Goal: Information Seeking & Learning: Learn about a topic

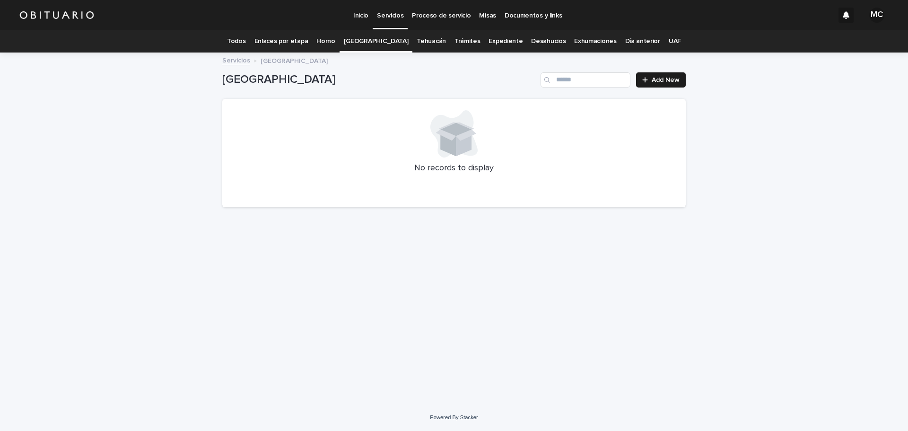
click at [245, 42] on link "Todos" at bounding box center [236, 41] width 18 height 22
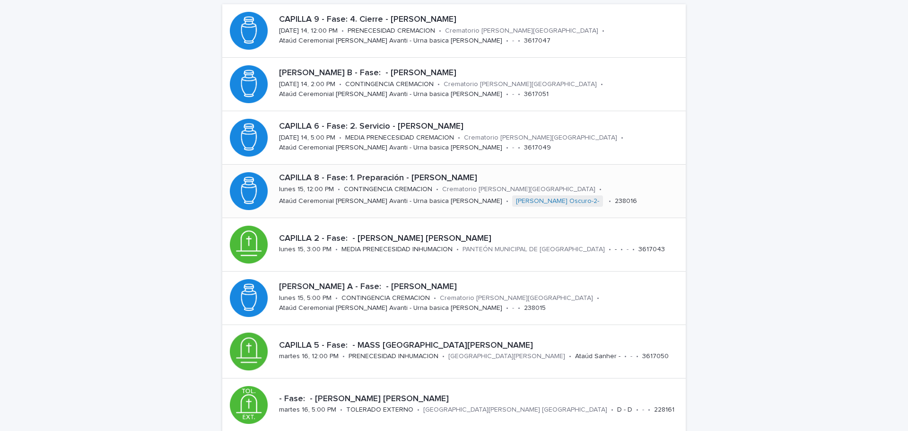
scroll to position [142, 0]
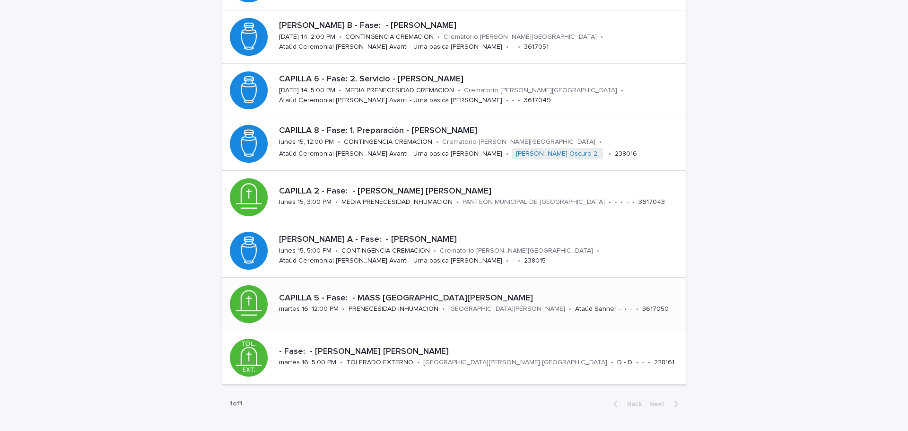
click at [429, 300] on p "CAPILLA 5 - Fase: - MASS [GEOGRAPHIC_DATA][PERSON_NAME]" at bounding box center [480, 298] width 403 height 10
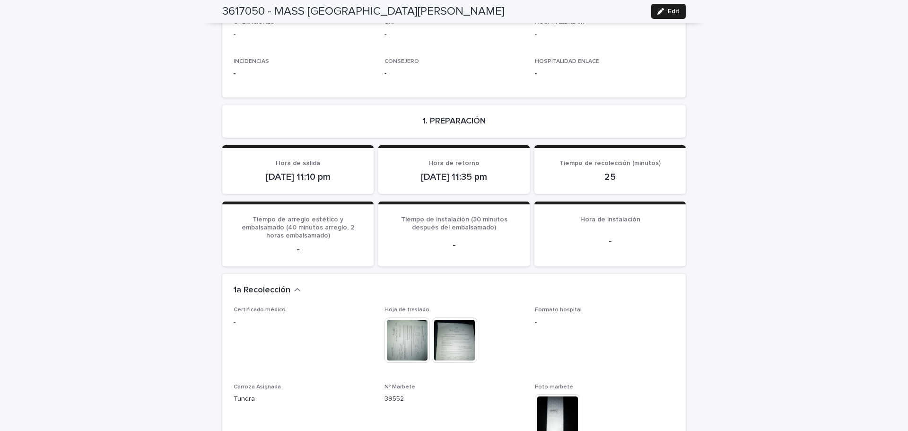
scroll to position [898, 0]
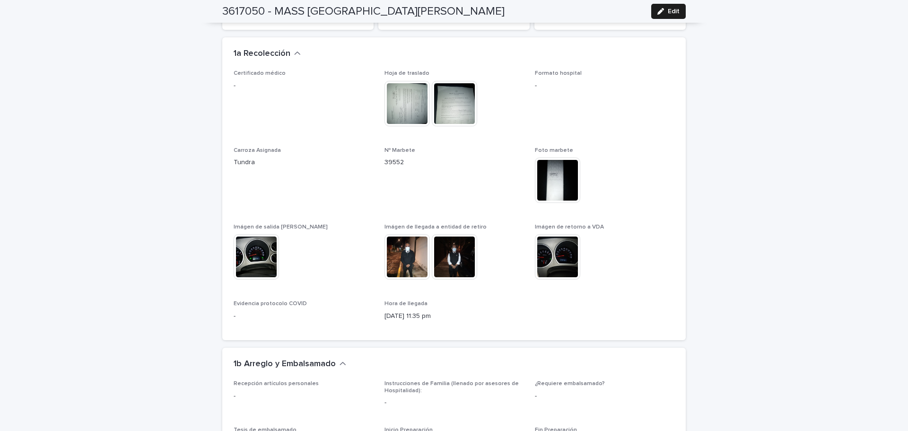
click at [410, 246] on img at bounding box center [406, 256] width 45 height 45
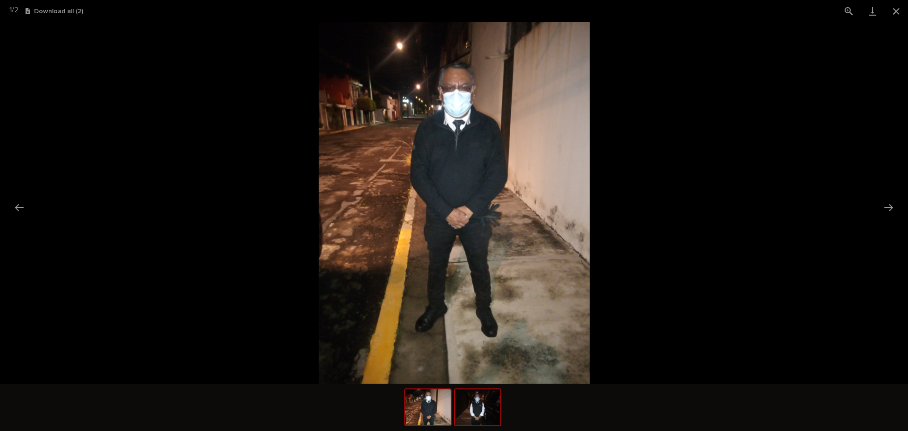
click at [477, 413] on img at bounding box center [477, 407] width 45 height 36
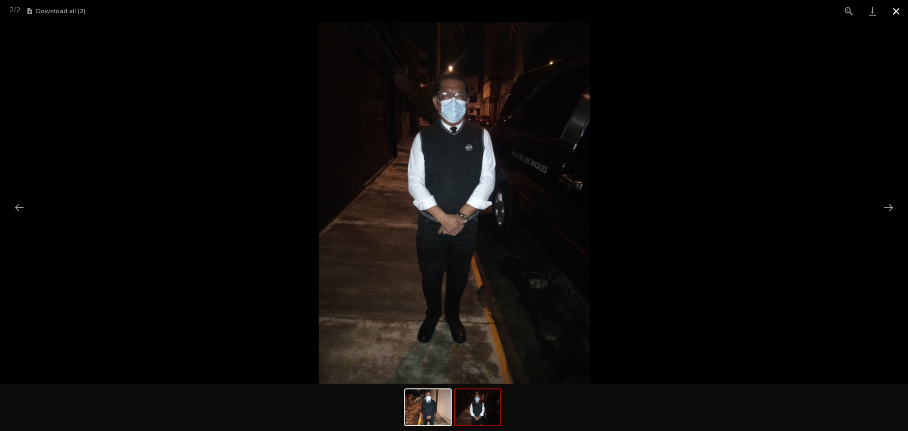
click at [889, 16] on button "Close gallery" at bounding box center [896, 11] width 24 height 22
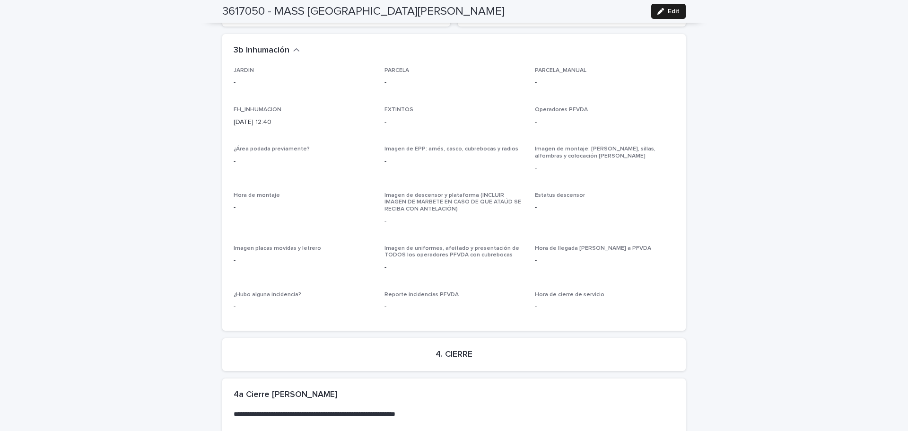
scroll to position [2187, 0]
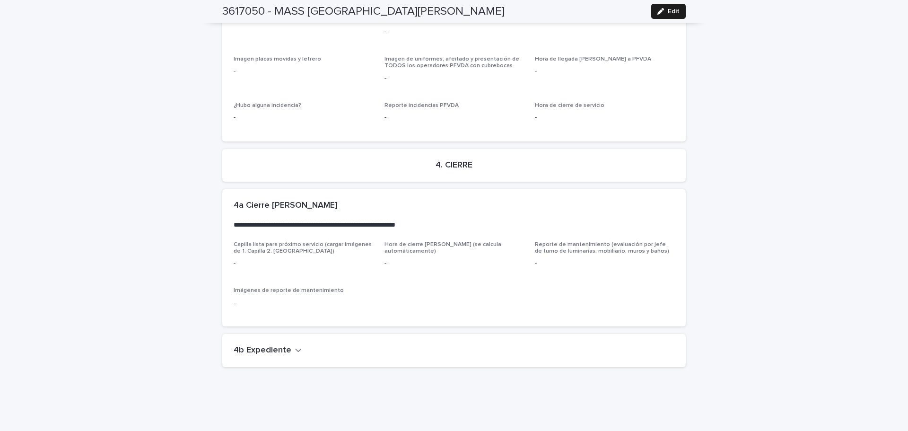
click at [295, 346] on icon "button" at bounding box center [298, 350] width 7 height 9
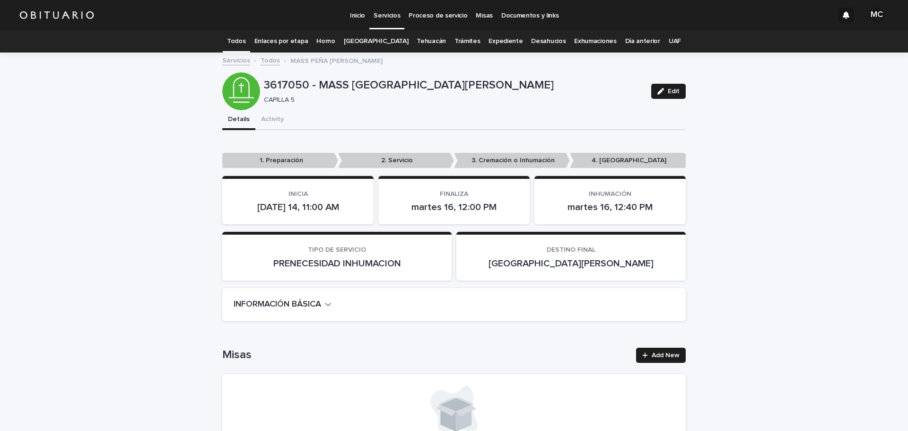
scroll to position [95, 0]
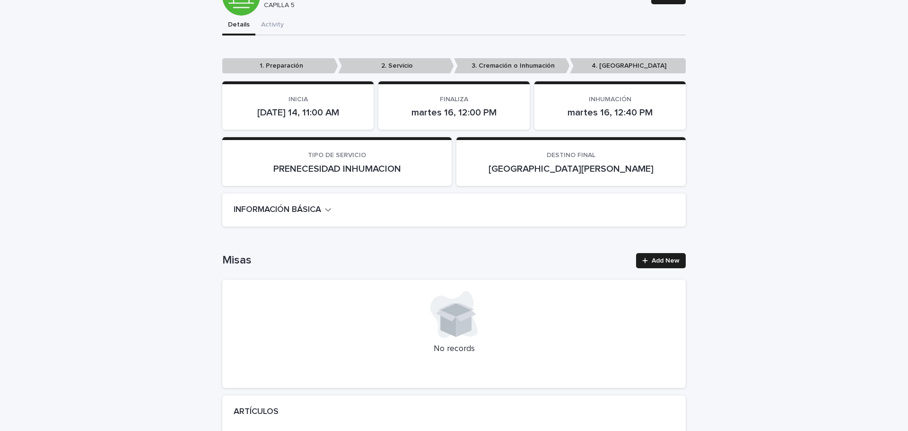
click at [331, 209] on div "INFORMACIÓN BÁSICA" at bounding box center [452, 210] width 437 height 10
click at [328, 209] on icon "button" at bounding box center [328, 209] width 7 height 9
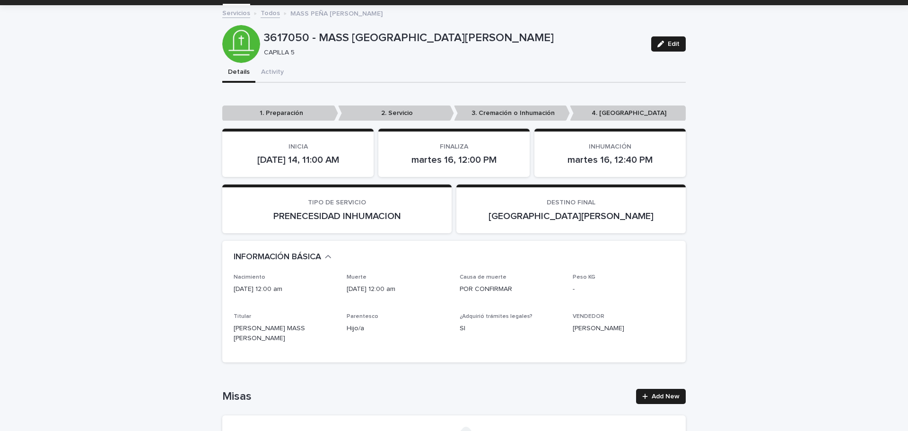
scroll to position [0, 0]
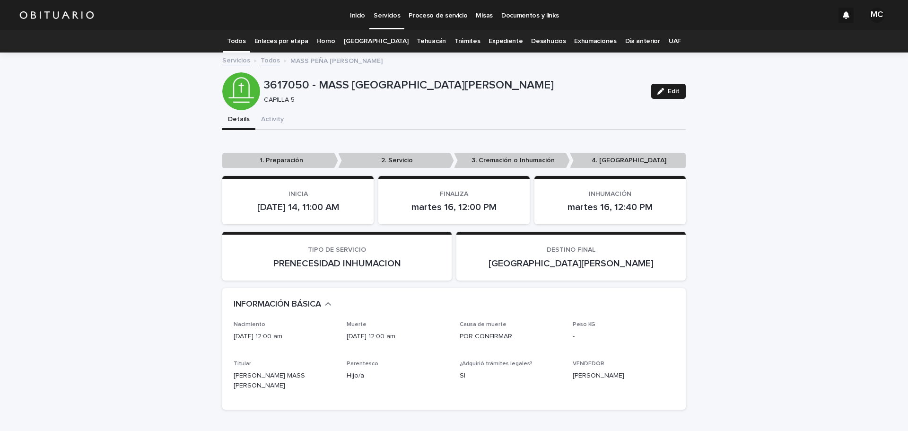
click at [265, 61] on link "Todos" at bounding box center [269, 59] width 19 height 11
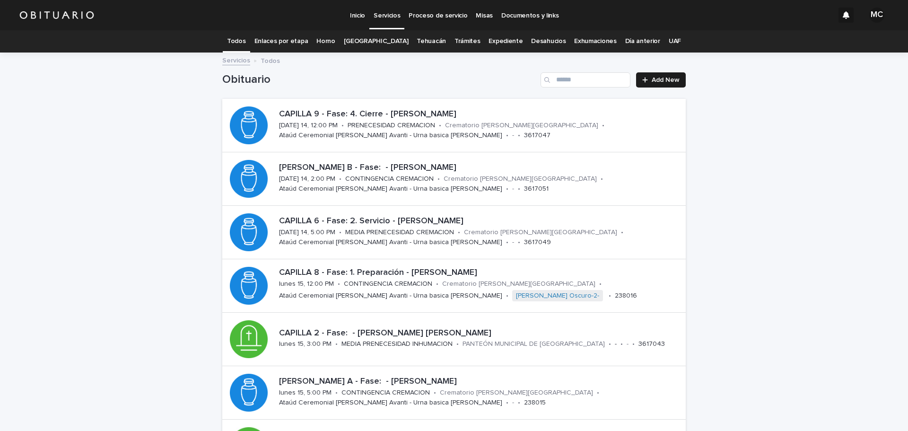
scroll to position [30, 0]
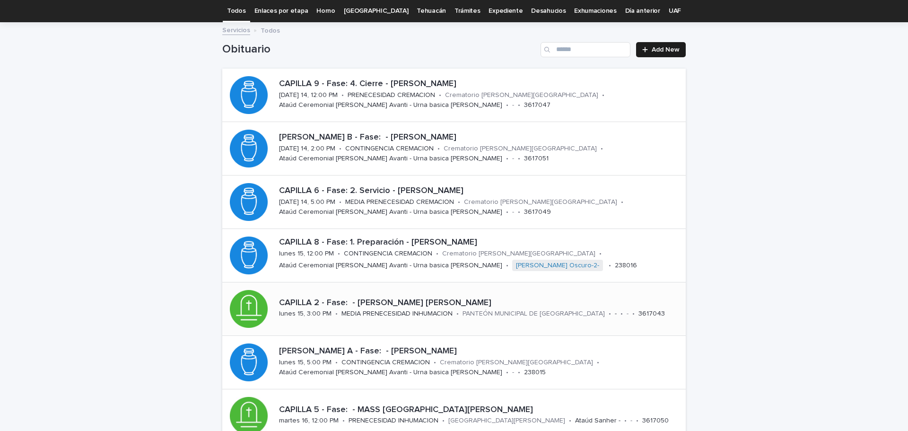
click at [393, 307] on p "CAPILLA 2 - Fase: - [PERSON_NAME] [PERSON_NAME]" at bounding box center [480, 303] width 403 height 10
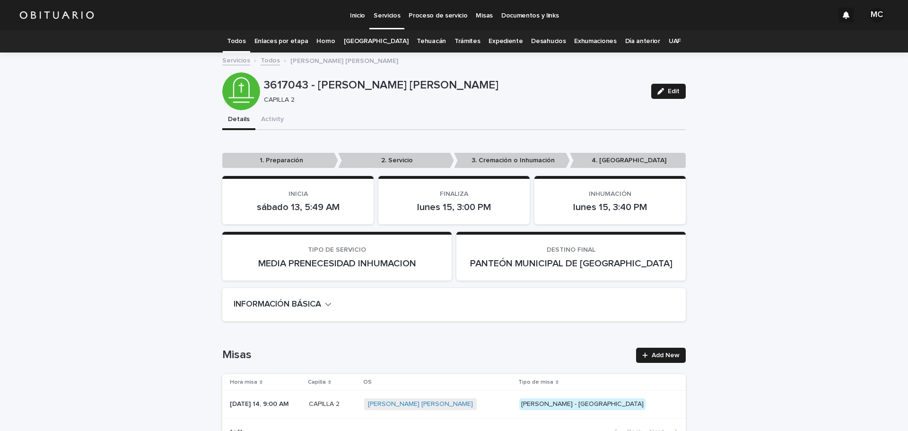
click at [328, 307] on icon "button" at bounding box center [328, 304] width 7 height 9
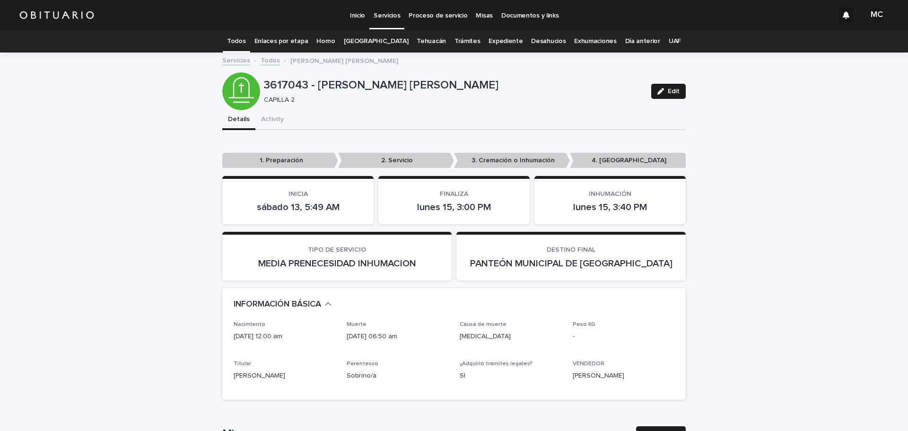
click at [260, 62] on link "Todos" at bounding box center [269, 59] width 19 height 11
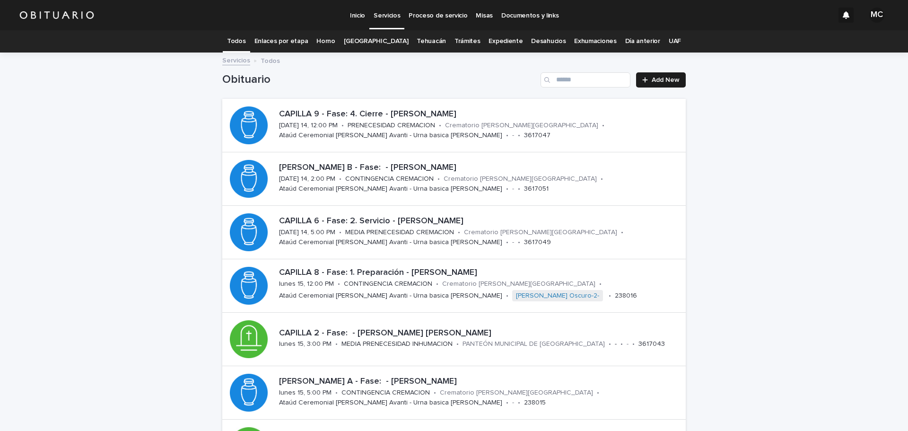
scroll to position [30, 0]
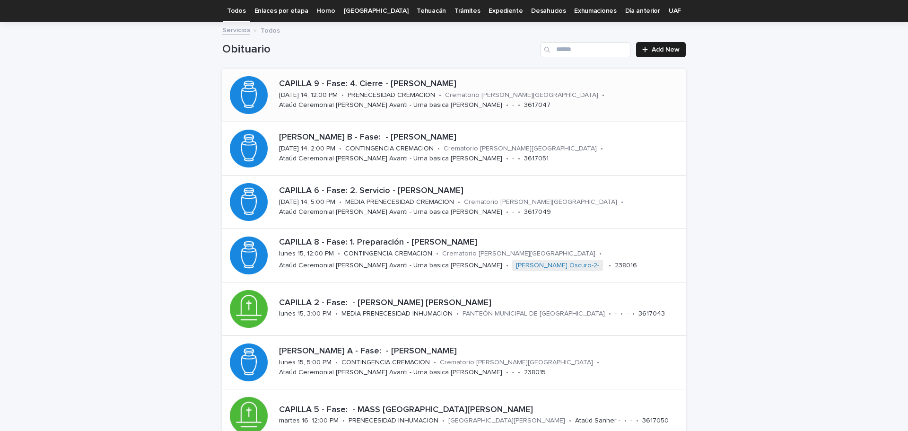
click at [418, 93] on p "PRENECESIDAD CREMACION" at bounding box center [390, 95] width 87 height 8
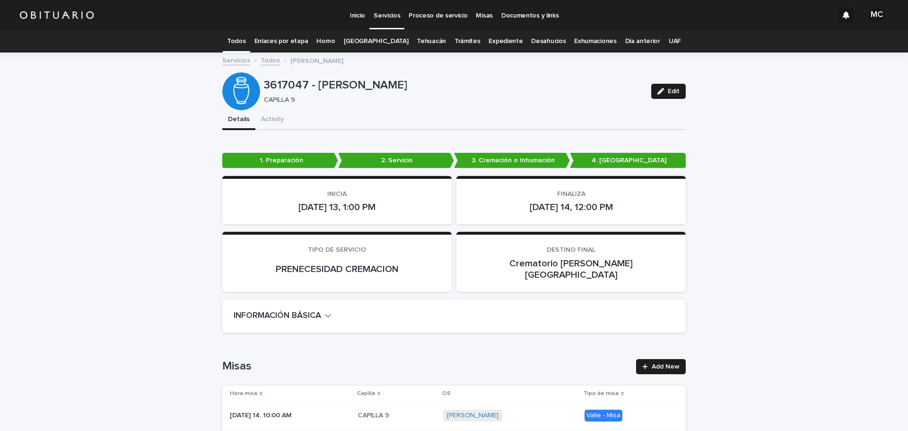
click at [320, 311] on h2 "INFORMACIÓN BÁSICA" at bounding box center [277, 316] width 87 height 10
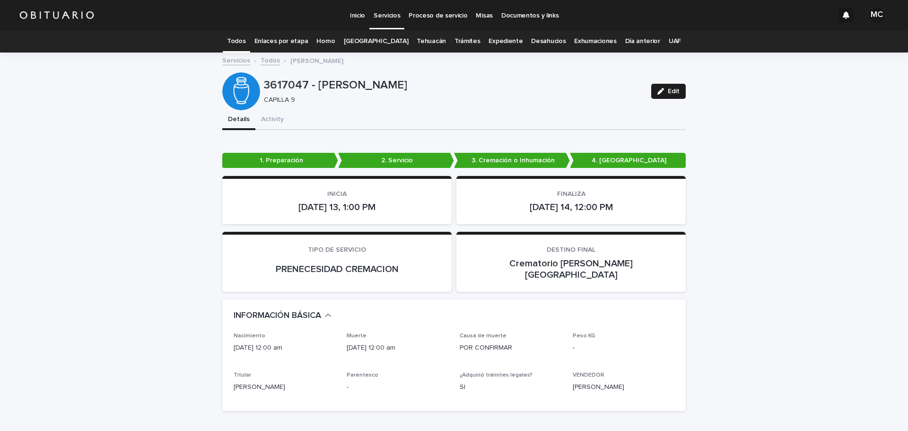
click at [260, 62] on link "Todos" at bounding box center [269, 59] width 19 height 11
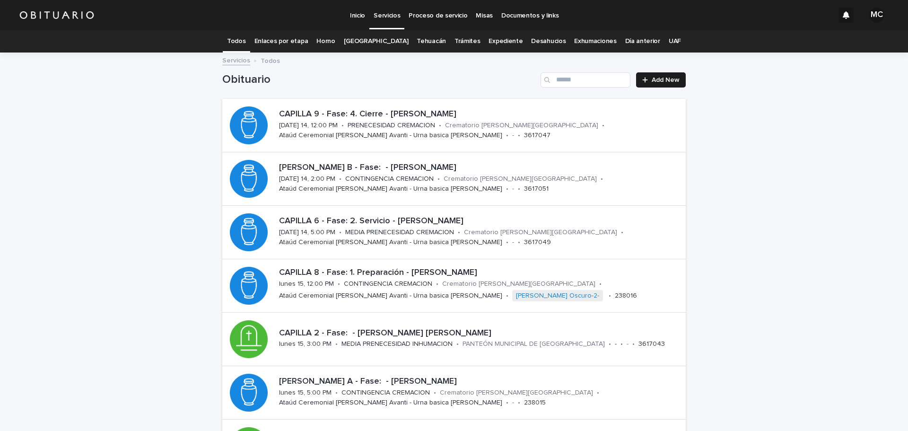
click at [362, 41] on link "[GEOGRAPHIC_DATA]" at bounding box center [376, 41] width 65 height 22
